Goal: Task Accomplishment & Management: Use online tool/utility

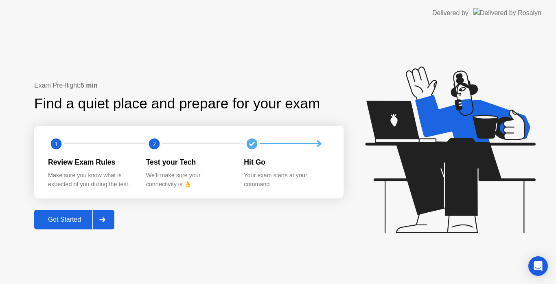
click at [102, 217] on icon at bounding box center [102, 219] width 6 height 5
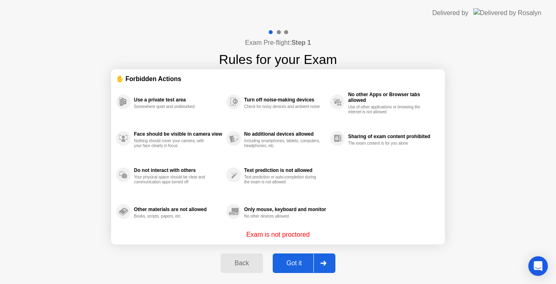
click at [324, 263] on icon at bounding box center [323, 263] width 6 height 5
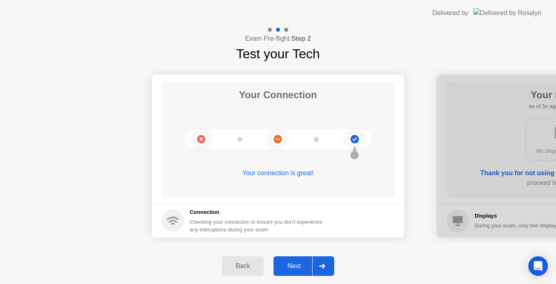
click at [324, 264] on icon at bounding box center [322, 265] width 6 height 5
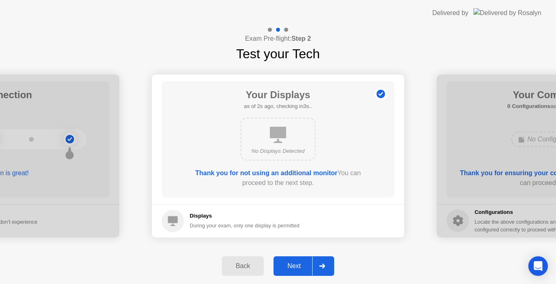
click at [324, 264] on icon at bounding box center [322, 265] width 6 height 5
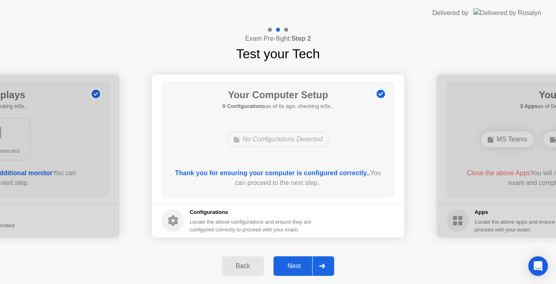
click at [324, 264] on icon at bounding box center [322, 265] width 6 height 5
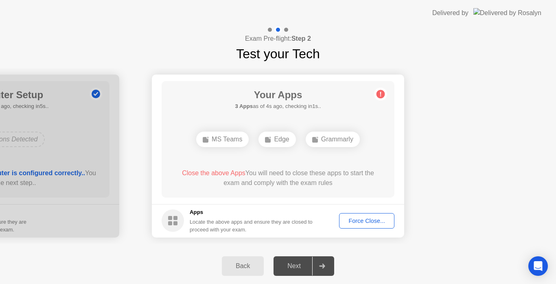
click at [375, 224] on div "Force Close..." at bounding box center [367, 220] width 50 height 7
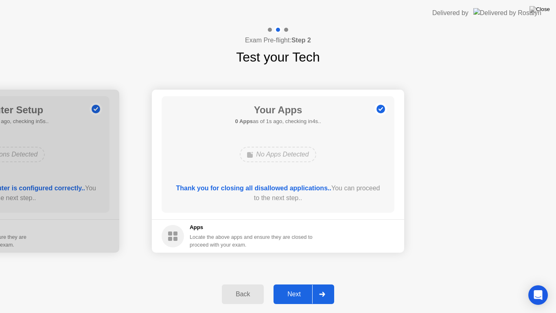
click at [326, 283] on div at bounding box center [322, 294] width 20 height 19
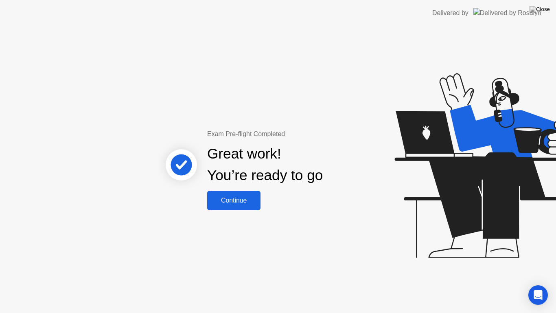
click at [254, 203] on div "Continue" at bounding box center [234, 200] width 48 height 7
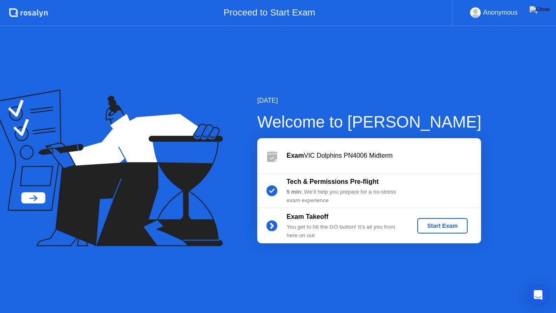
click at [441, 226] on div "Start Exam" at bounding box center [443, 225] width 44 height 7
